Goal: Task Accomplishment & Management: Use online tool/utility

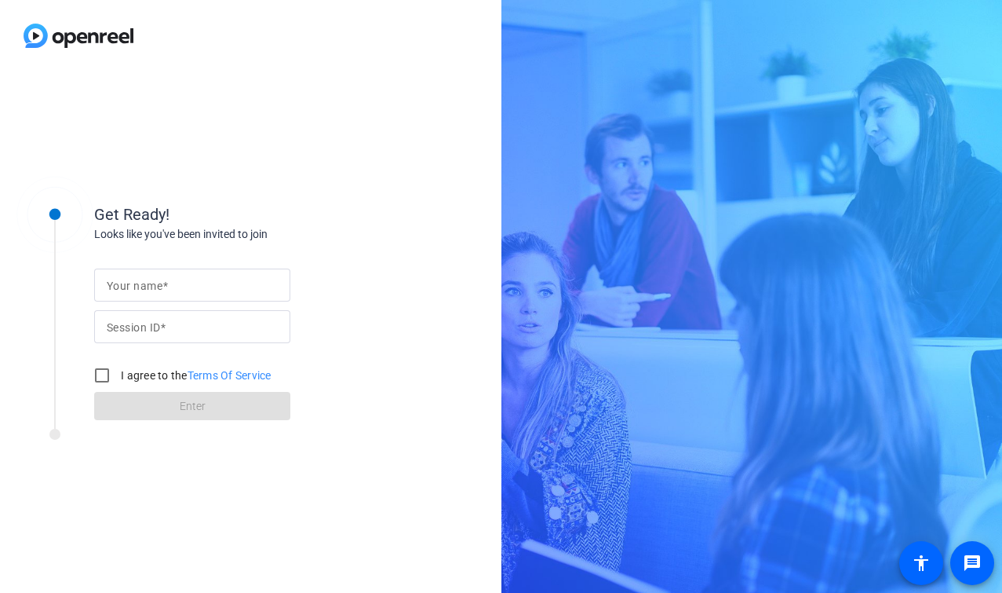
click at [199, 282] on input "Your name" at bounding box center [192, 285] width 171 height 19
type input "[PERSON_NAME]"
click at [219, 334] on input "Session ID" at bounding box center [192, 326] width 171 height 19
paste input "MmNr"
type input "MmNr"
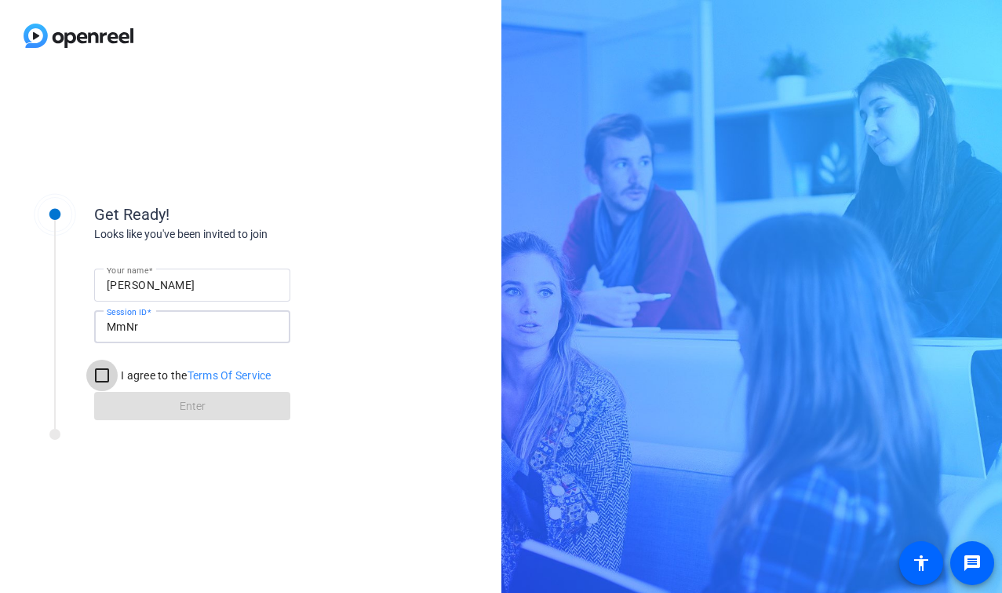
click at [105, 372] on input "I agree to the Terms Of Service" at bounding box center [101, 375] width 31 height 31
checkbox input "true"
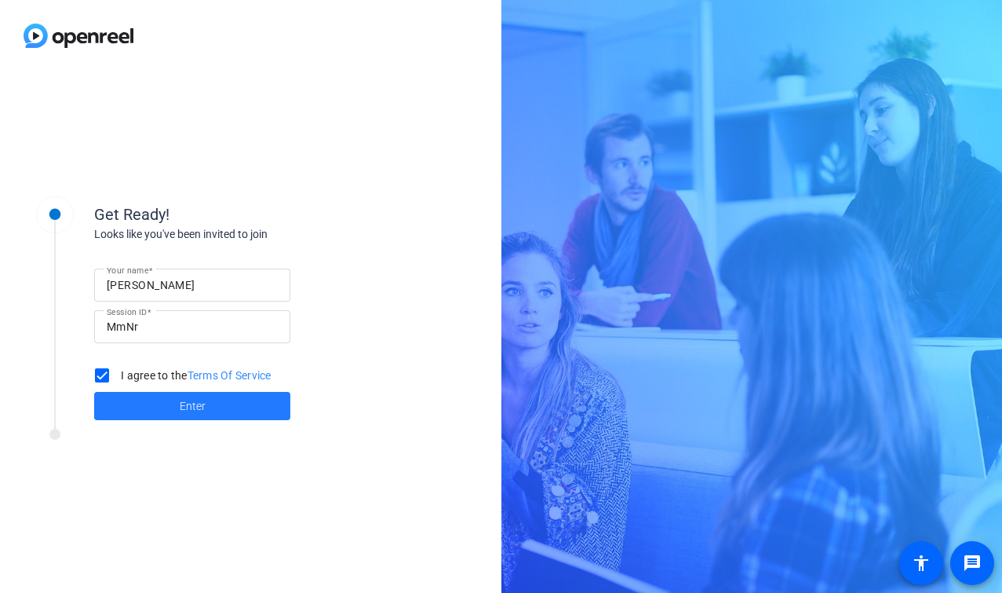
click at [177, 411] on span at bounding box center [192, 406] width 196 height 38
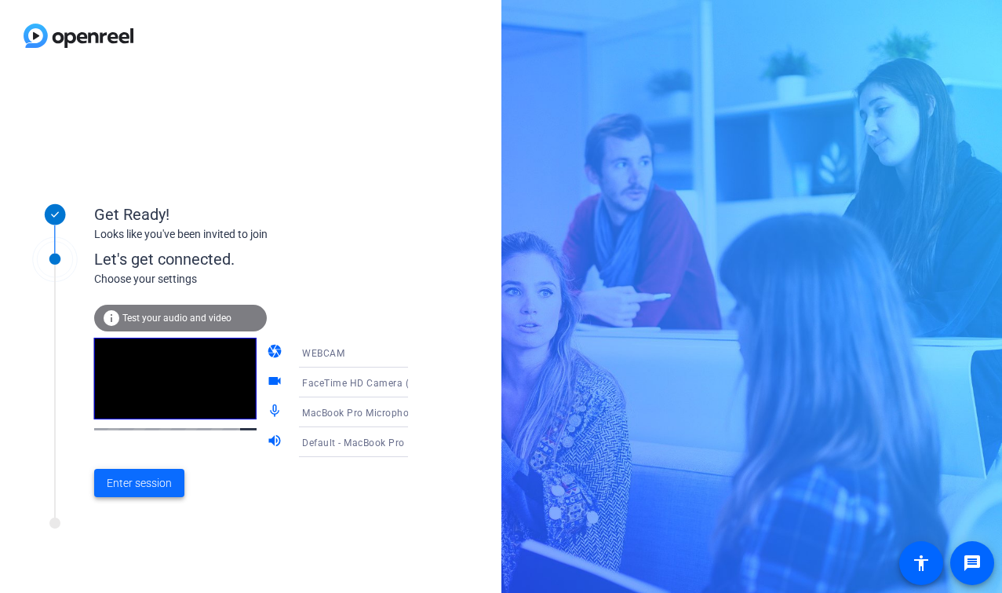
click at [128, 480] on span "Enter session" at bounding box center [139, 483] width 65 height 16
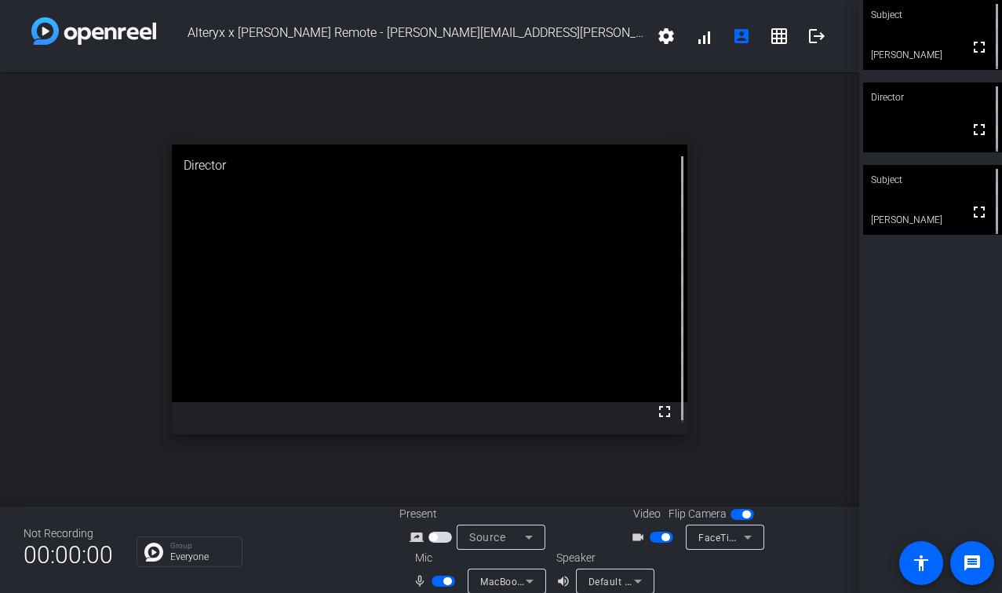
click at [663, 537] on span "button" at bounding box center [666, 537] width 8 height 8
click at [445, 581] on span "button" at bounding box center [448, 581] width 8 height 8
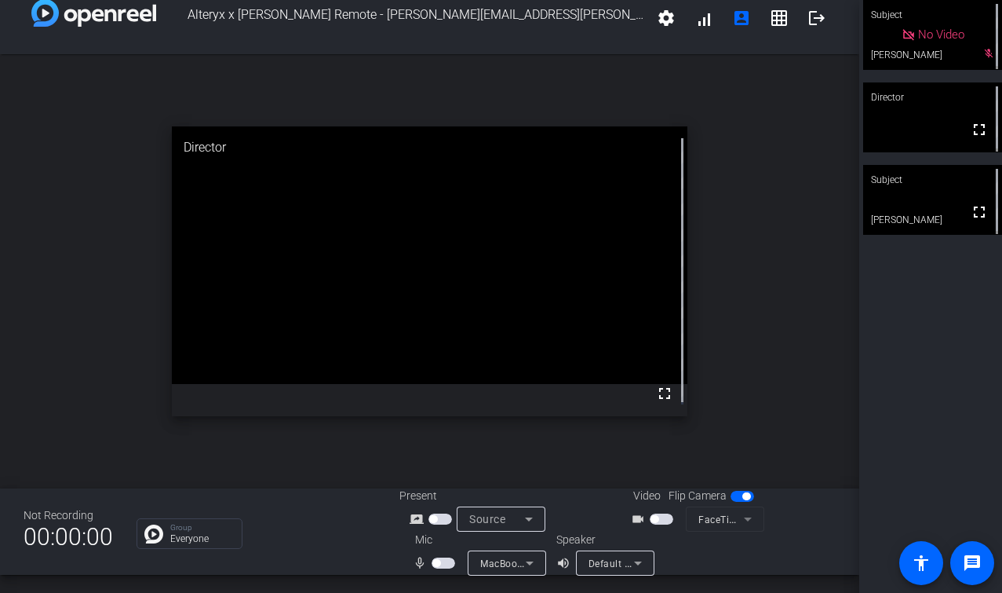
click at [743, 493] on span "button" at bounding box center [747, 496] width 8 height 8
click at [437, 563] on span "button" at bounding box center [437, 563] width 8 height 8
click at [651, 518] on span "button" at bounding box center [655, 519] width 8 height 8
click at [731, 500] on span "button" at bounding box center [743, 496] width 24 height 11
click at [445, 562] on span "button" at bounding box center [448, 563] width 8 height 8
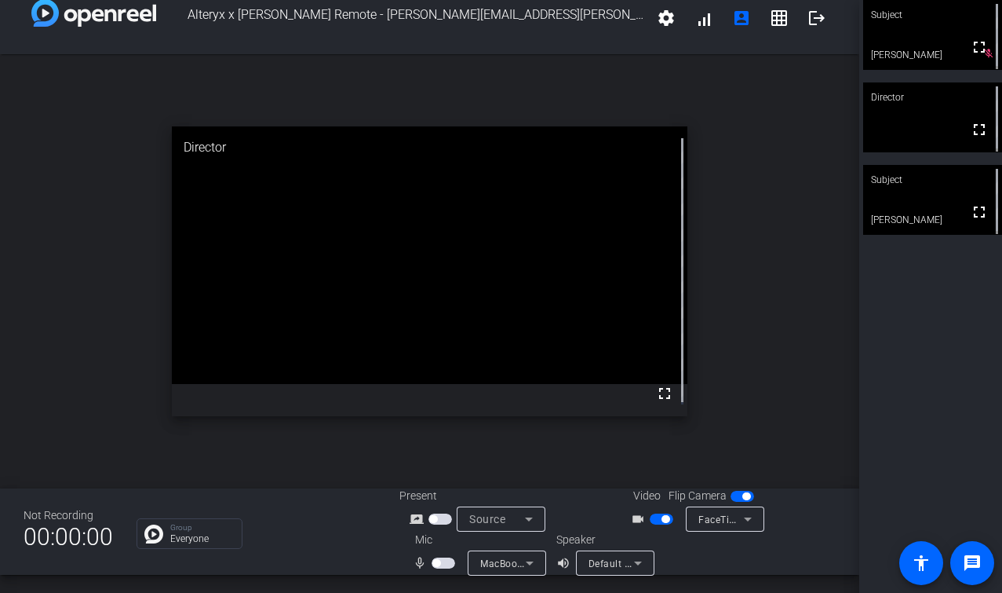
click at [437, 560] on span "button" at bounding box center [444, 562] width 24 height 11
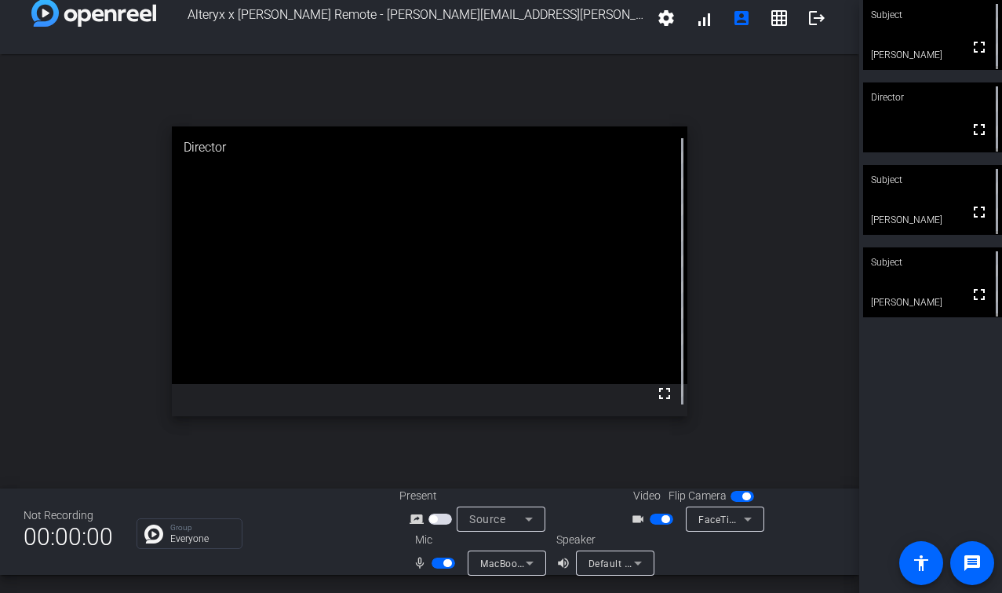
click at [444, 568] on span "button" at bounding box center [444, 562] width 24 height 11
click at [662, 518] on span "button" at bounding box center [666, 519] width 8 height 8
click at [659, 518] on span "button" at bounding box center [662, 518] width 24 height 11
click at [444, 562] on span "button" at bounding box center [444, 562] width 24 height 11
click at [444, 562] on span "button" at bounding box center [448, 563] width 8 height 8
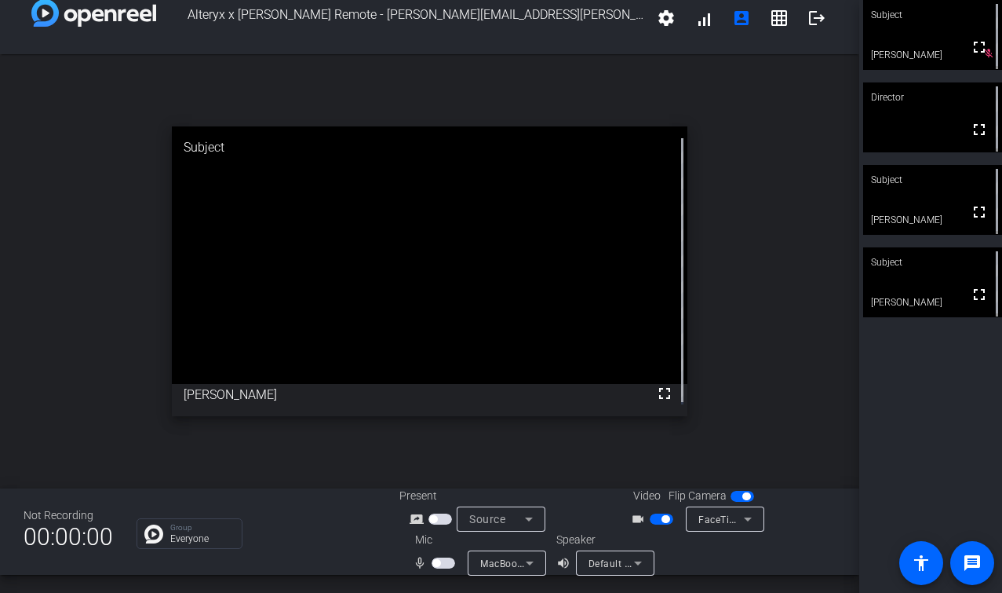
click at [662, 517] on span "button" at bounding box center [666, 519] width 8 height 8
click at [436, 561] on span "button" at bounding box center [437, 563] width 8 height 8
click at [651, 522] on span "button" at bounding box center [655, 519] width 8 height 8
click at [444, 565] on span "button" at bounding box center [448, 563] width 8 height 8
click at [662, 520] on span "button" at bounding box center [666, 519] width 8 height 8
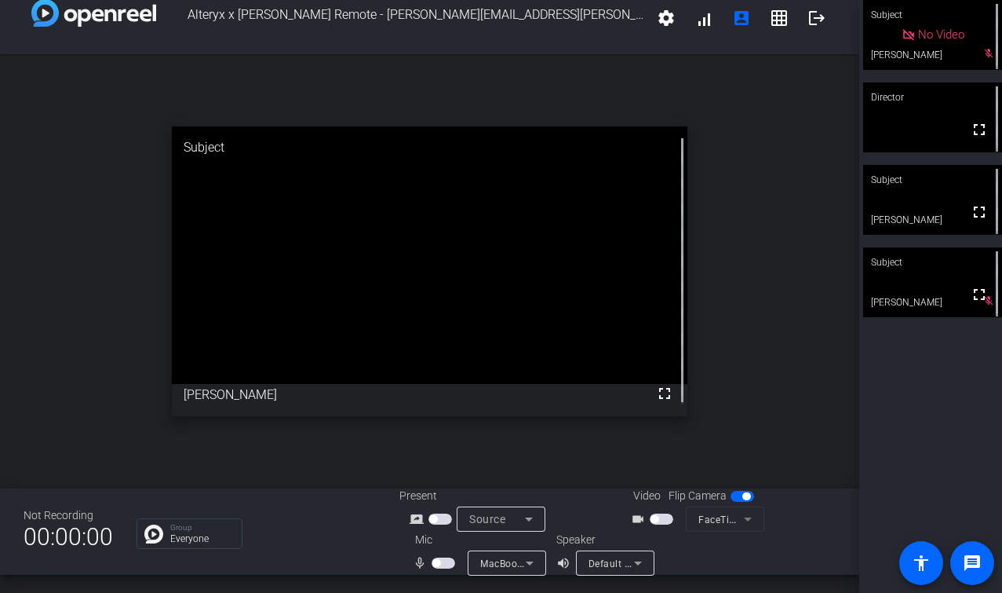
click at [815, 301] on div "open_in_new Subject fullscreen [PERSON_NAME]" at bounding box center [430, 271] width 860 height 434
click at [435, 558] on span "button" at bounding box center [444, 562] width 24 height 11
click at [444, 562] on span "button" at bounding box center [448, 563] width 8 height 8
click at [977, 556] on mat-icon "message" at bounding box center [972, 562] width 19 height 19
click at [437, 565] on span "button" at bounding box center [444, 562] width 24 height 11
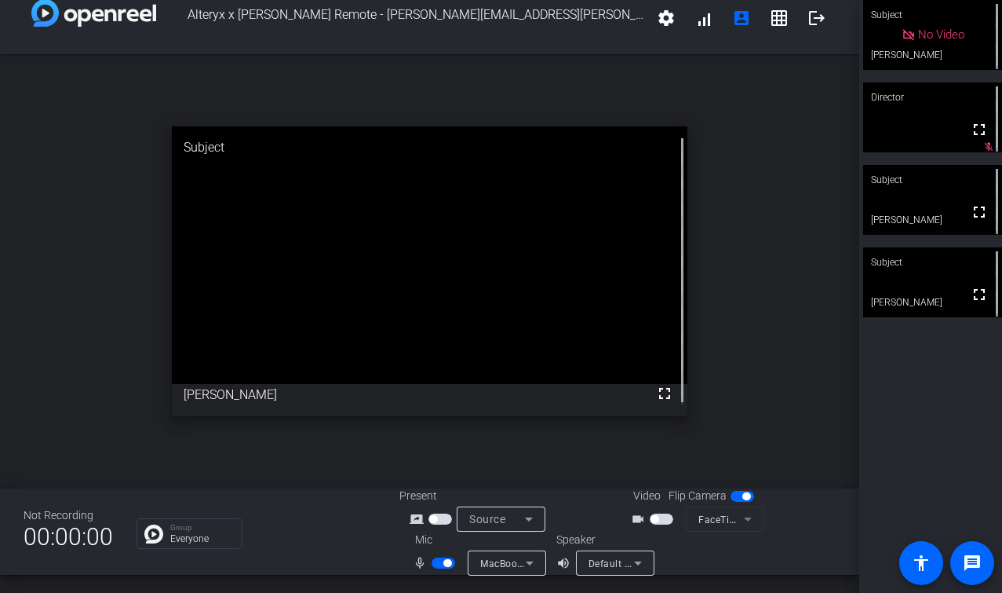
click at [650, 513] on span "button" at bounding box center [662, 518] width 24 height 11
click at [809, 20] on mat-icon "logout" at bounding box center [817, 18] width 19 height 19
